Goal: Download file/media

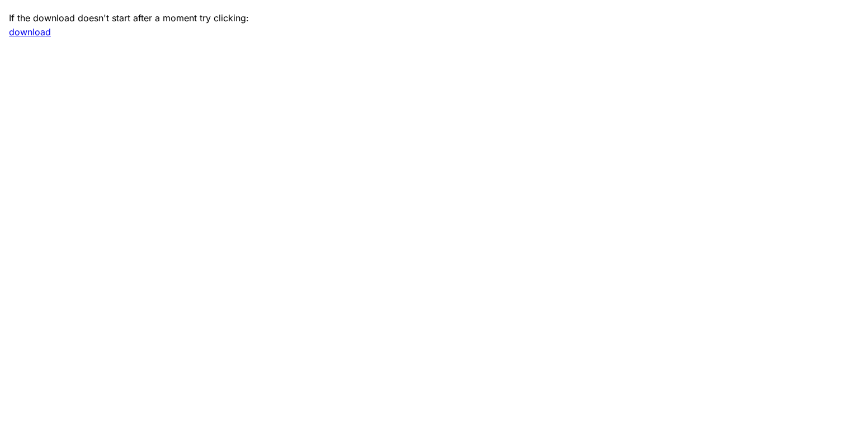
click at [38, 28] on link "download" at bounding box center [30, 31] width 42 height 11
click at [27, 35] on link "download" at bounding box center [30, 31] width 42 height 11
